Goal: Information Seeking & Learning: Check status

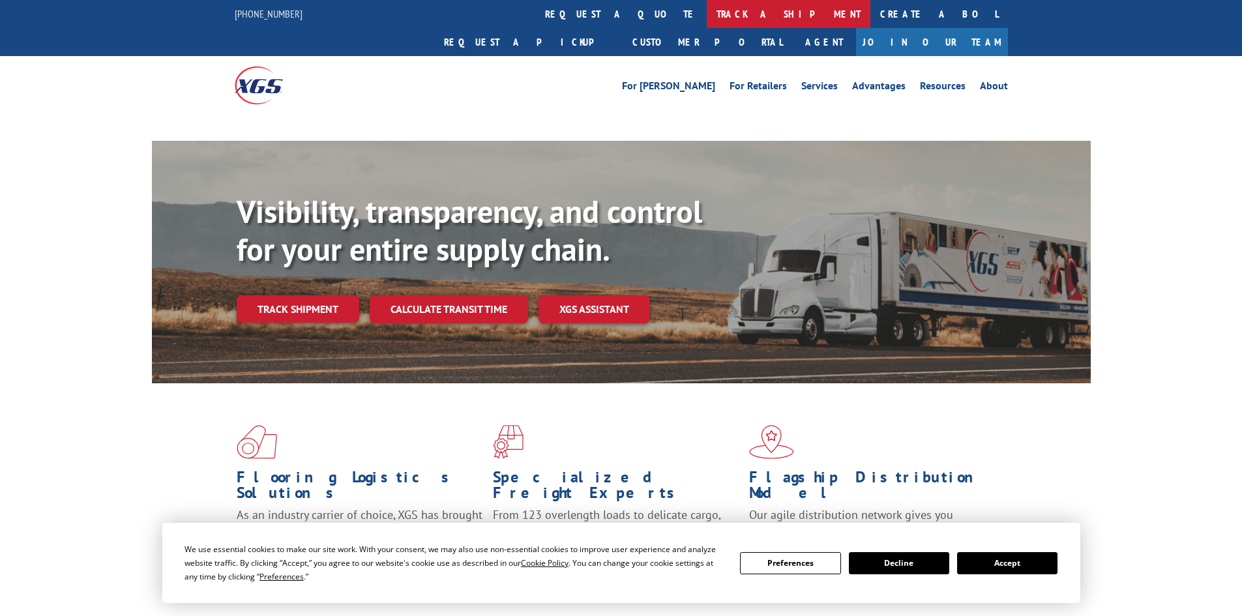
click at [707, 18] on link "track a shipment" at bounding box center [789, 14] width 164 height 28
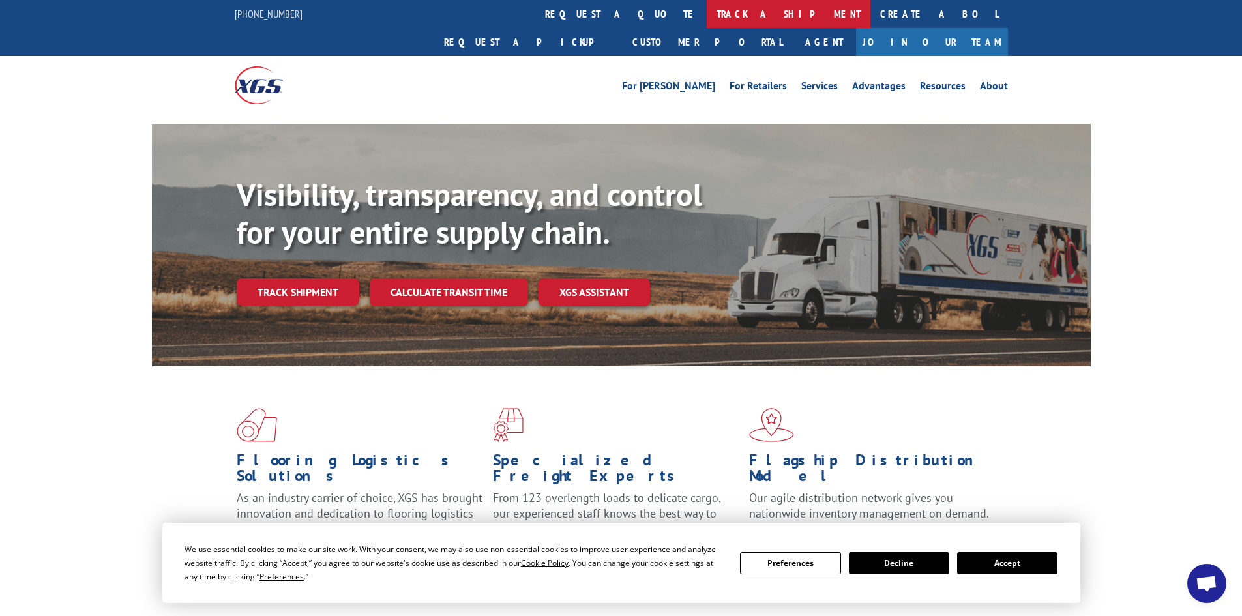
click at [707, 18] on link "track a shipment" at bounding box center [789, 14] width 164 height 28
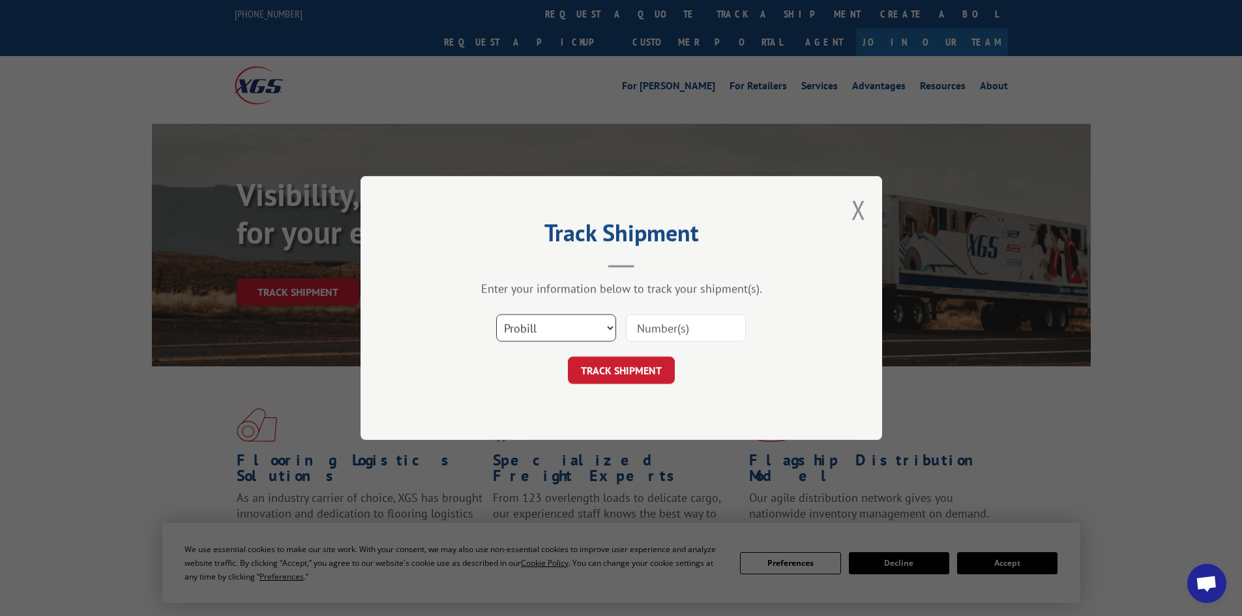
click at [516, 325] on select "Select category... Probill BOL PO" at bounding box center [556, 327] width 120 height 27
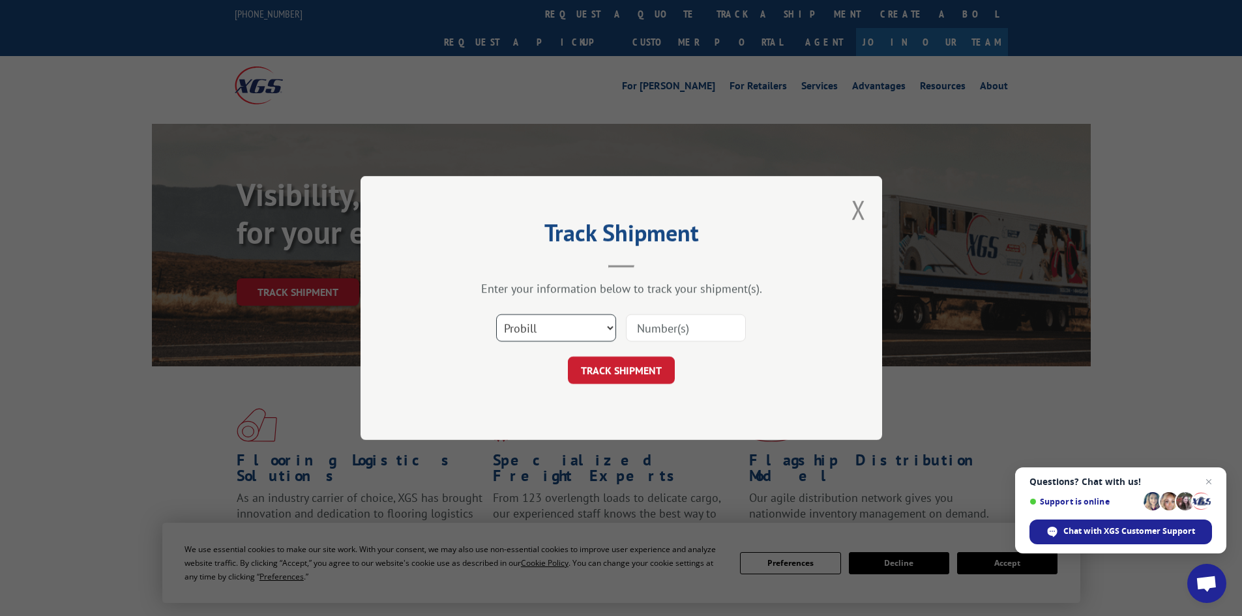
select select "bol"
click at [496, 314] on select "Select category... Probill BOL PO" at bounding box center [556, 327] width 120 height 27
click at [660, 318] on input at bounding box center [686, 327] width 120 height 27
paste input "7031380"
type input "7031380"
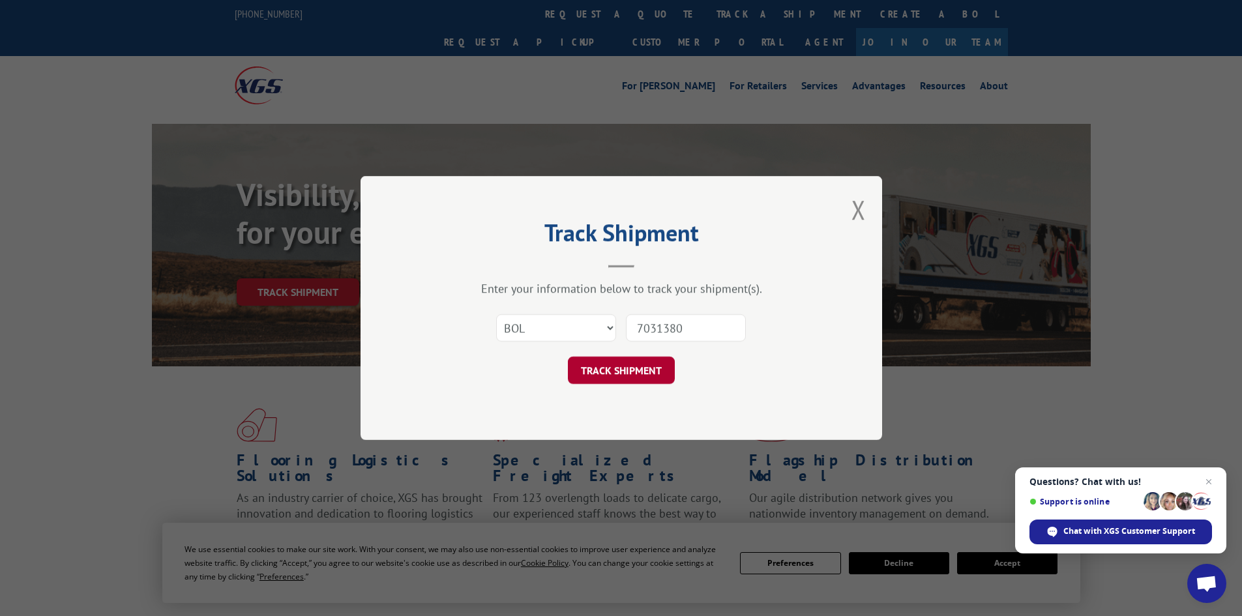
click at [568, 357] on button "TRACK SHIPMENT" at bounding box center [621, 370] width 107 height 27
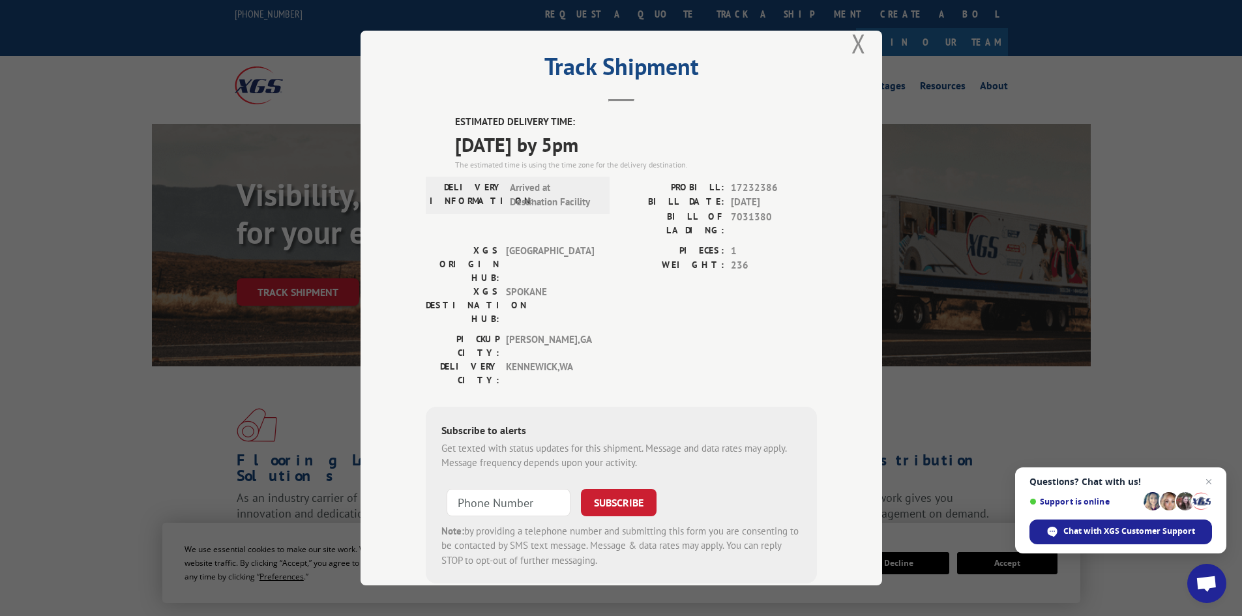
scroll to position [32, 0]
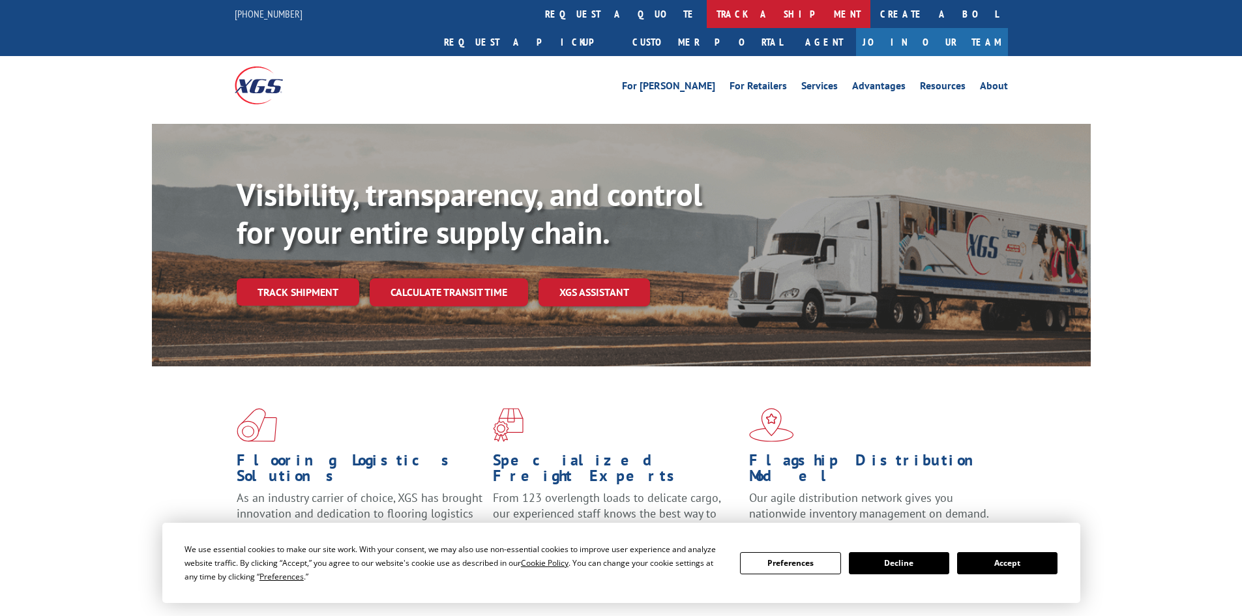
click at [707, 16] on link "track a shipment" at bounding box center [789, 14] width 164 height 28
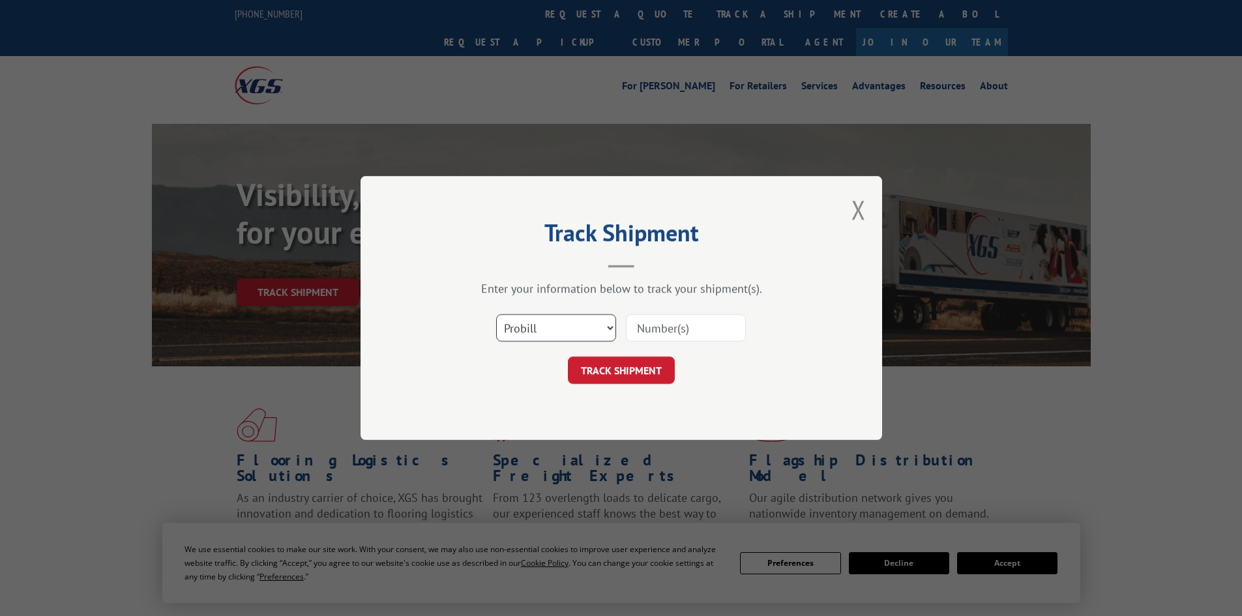
click at [578, 324] on select "Select category... Probill BOL PO" at bounding box center [556, 327] width 120 height 27
select select "bol"
click at [496, 314] on select "Select category... Probill BOL PO" at bounding box center [556, 327] width 120 height 27
click at [634, 330] on input at bounding box center [686, 327] width 120 height 27
paste input "6047549"
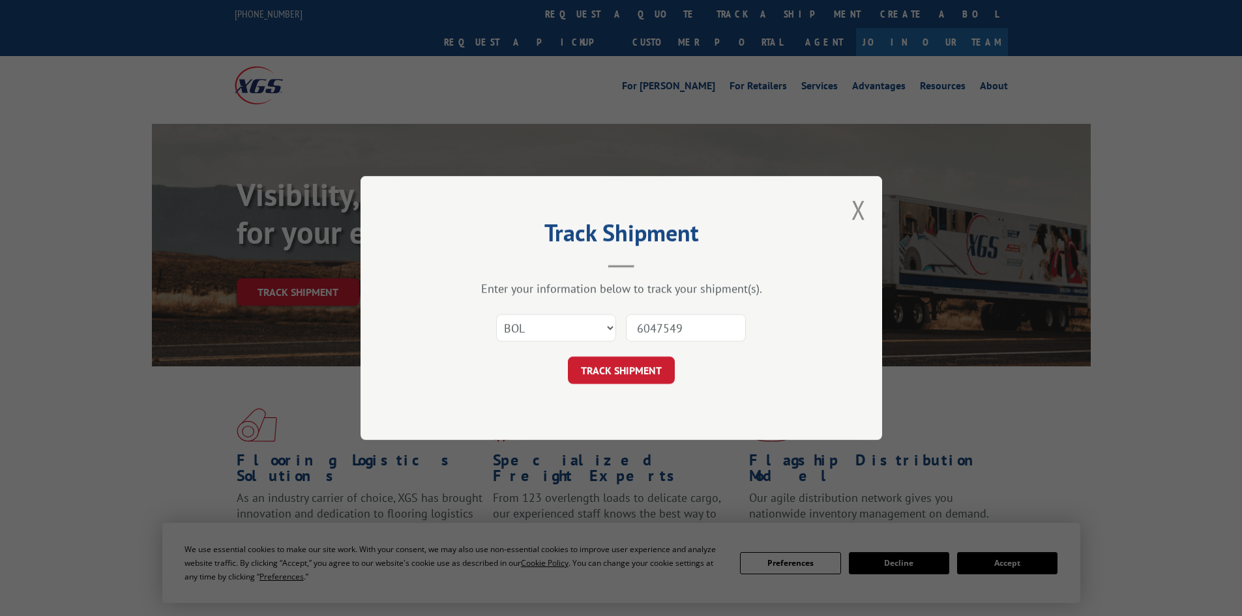
type input "6047549"
click at [568, 357] on button "TRACK SHIPMENT" at bounding box center [621, 370] width 107 height 27
